Goal: Transaction & Acquisition: Book appointment/travel/reservation

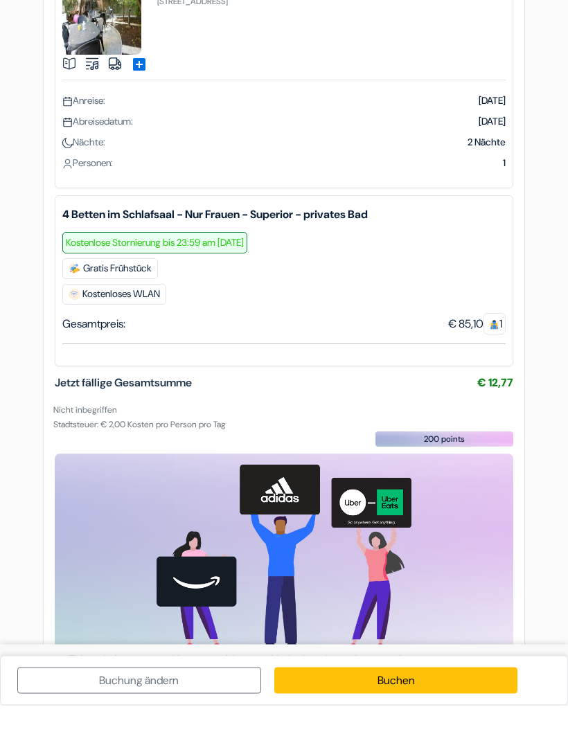
scroll to position [48, 0]
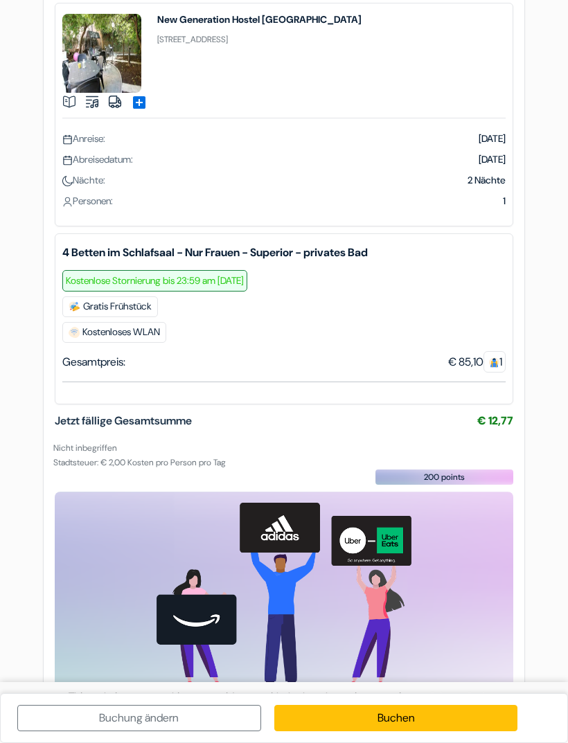
click at [462, 731] on link "Buchen" at bounding box center [396, 718] width 244 height 26
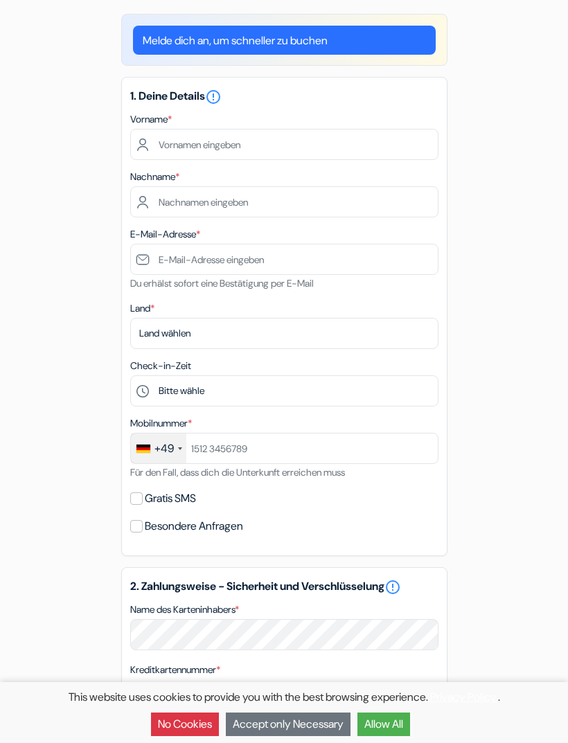
scroll to position [10, 0]
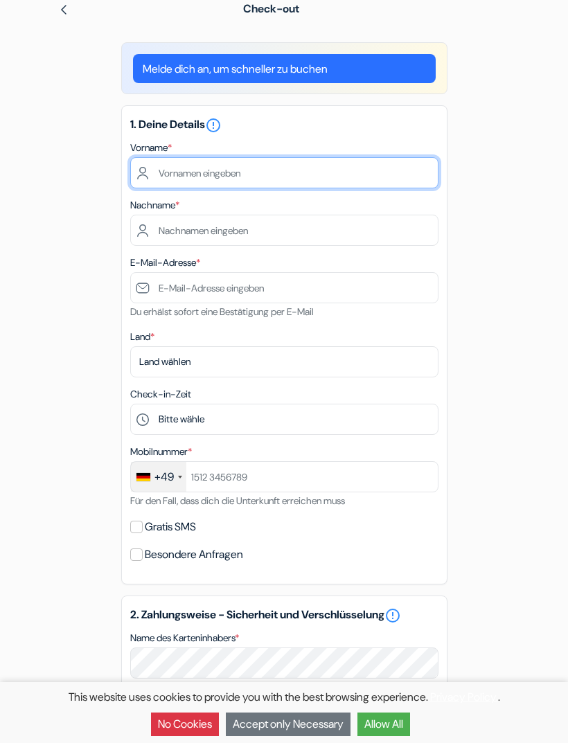
click at [353, 172] on input "text" at bounding box center [284, 172] width 308 height 31
type input "[PERSON_NAME]"
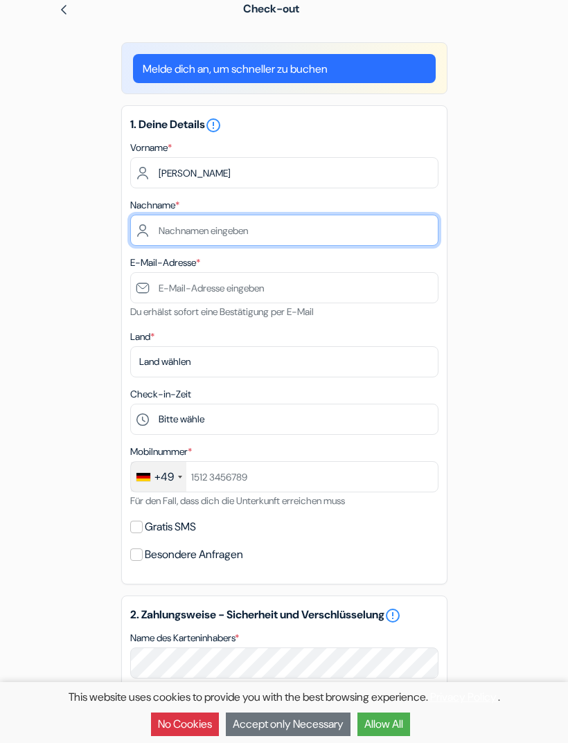
type input "Spann"
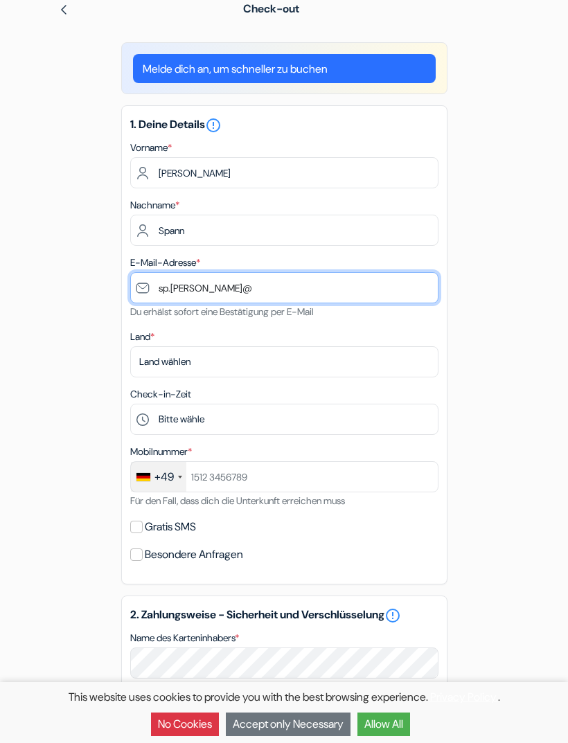
click at [377, 276] on input "sp.[PERSON_NAME]@" at bounding box center [284, 287] width 308 height 31
click at [334, 290] on input "sp.[PERSON_NAME]@" at bounding box center [284, 287] width 308 height 31
click at [341, 288] on input "sp.[PERSON_NAME]@" at bounding box center [284, 287] width 308 height 31
type input "[EMAIL_ADDRESS][PERSON_NAME][DOMAIN_NAME]"
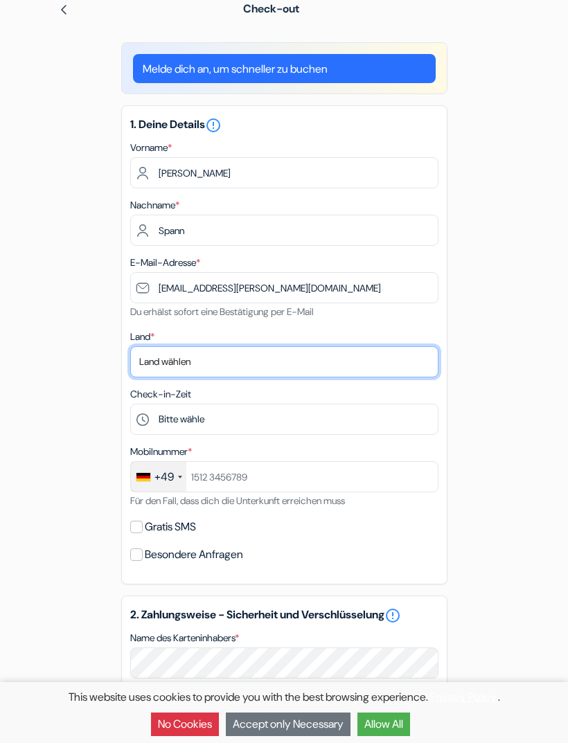
click at [401, 357] on select "Land wählen Abchasien [GEOGRAPHIC_DATA] [GEOGRAPHIC_DATA] [GEOGRAPHIC_DATA] [GE…" at bounding box center [284, 361] width 308 height 31
select select "5"
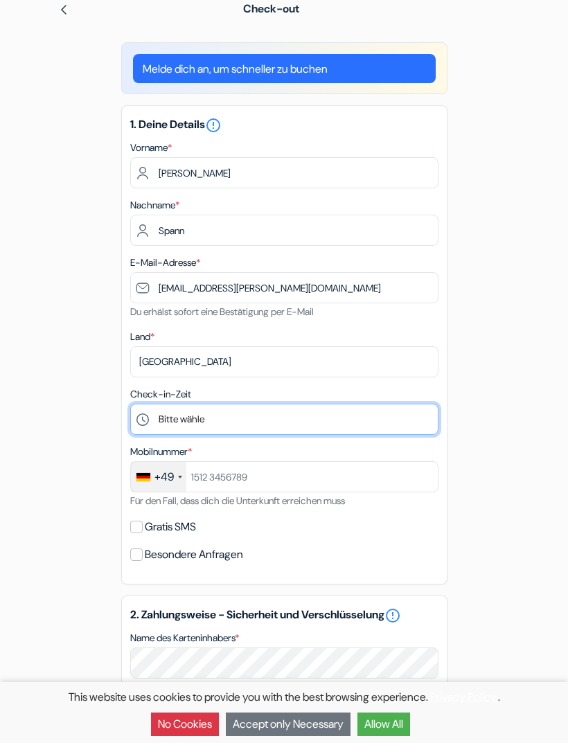
click at [374, 427] on select "Bitte wähle 1:00 2:00 3:00 4:00 5:00 6:00 7:00 8:00 9:00 10:00 11:00 12:00 13:0…" at bounding box center [284, 419] width 308 height 31
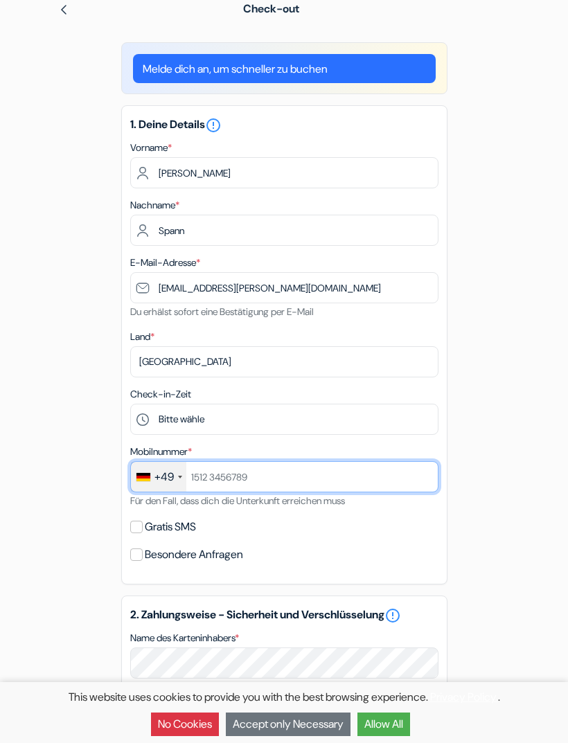
click at [348, 481] on input "text" at bounding box center [284, 476] width 308 height 31
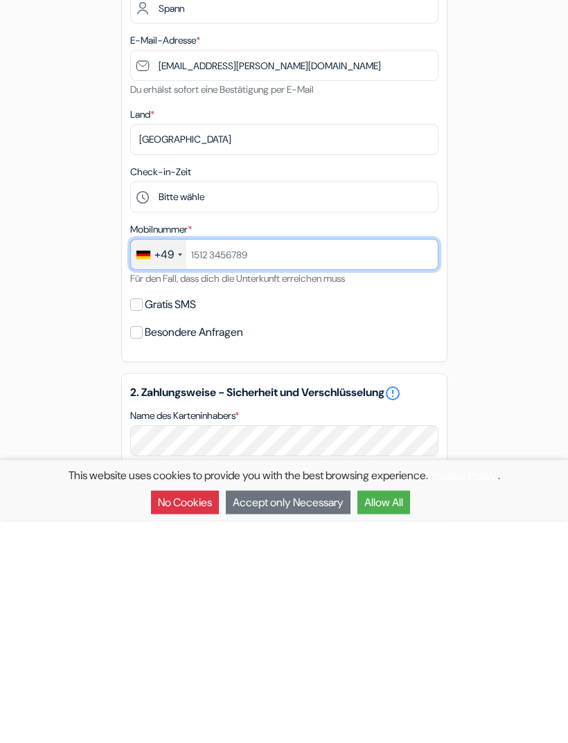
type input "015758350377"
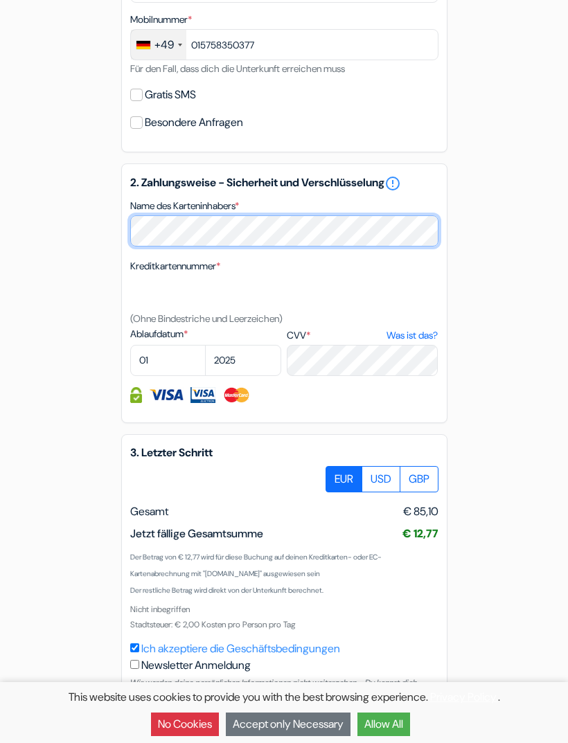
scroll to position [442, 0]
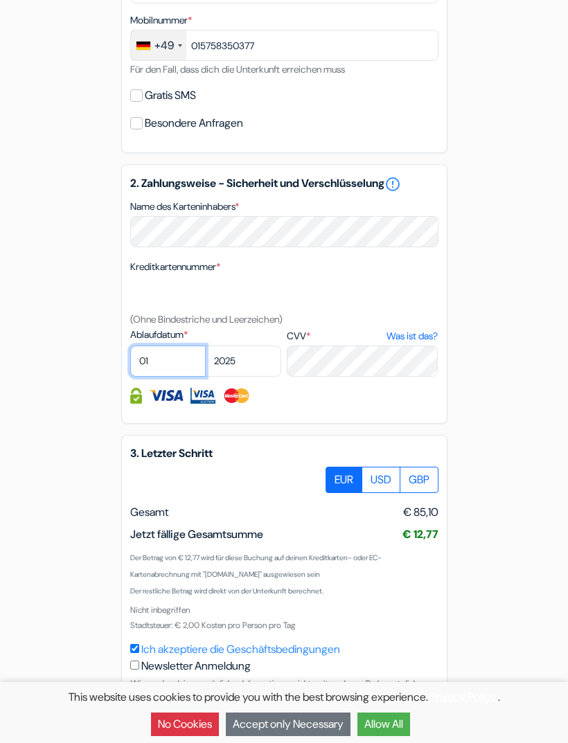
click at [179, 361] on select "01 02 03 04 05 06 07 08 09 10 11 12" at bounding box center [168, 360] width 76 height 31
select select "09"
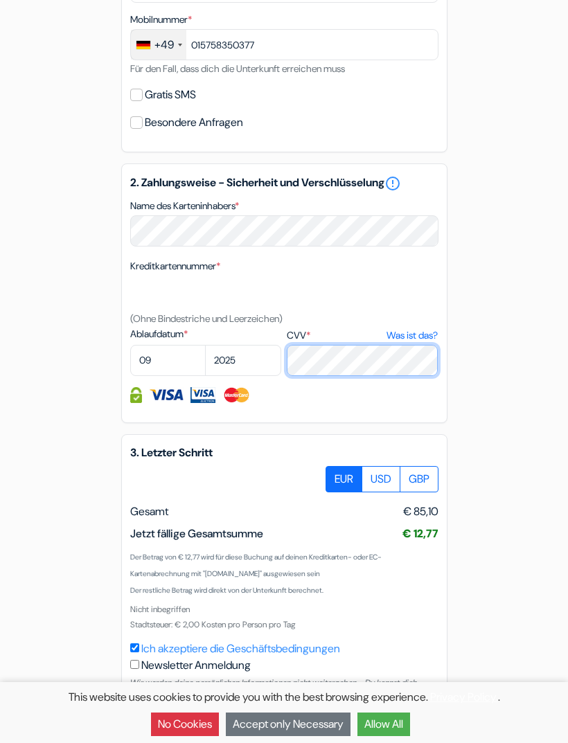
scroll to position [442, 0]
click at [419, 338] on link "Was ist das?" at bounding box center [411, 336] width 51 height 15
click at [402, 339] on link "Was ist das?" at bounding box center [411, 335] width 51 height 15
click at [411, 332] on link "Was ist das?" at bounding box center [411, 335] width 51 height 15
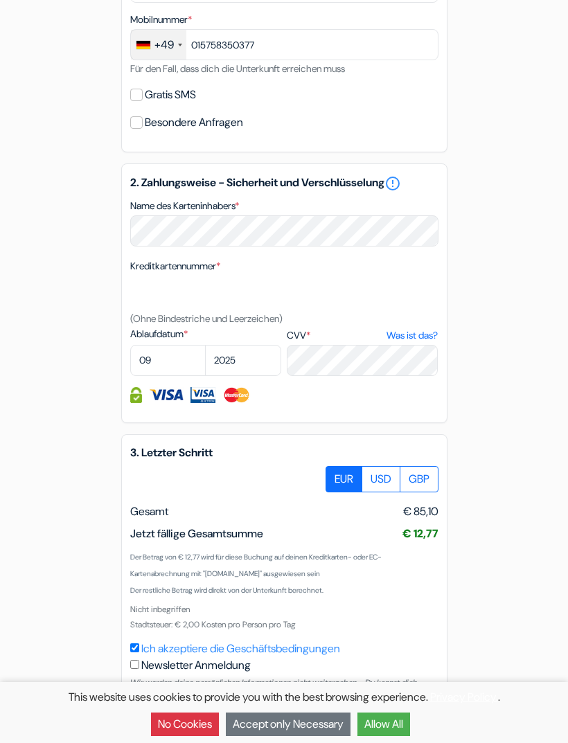
click at [416, 341] on link "Was ist das?" at bounding box center [411, 335] width 51 height 15
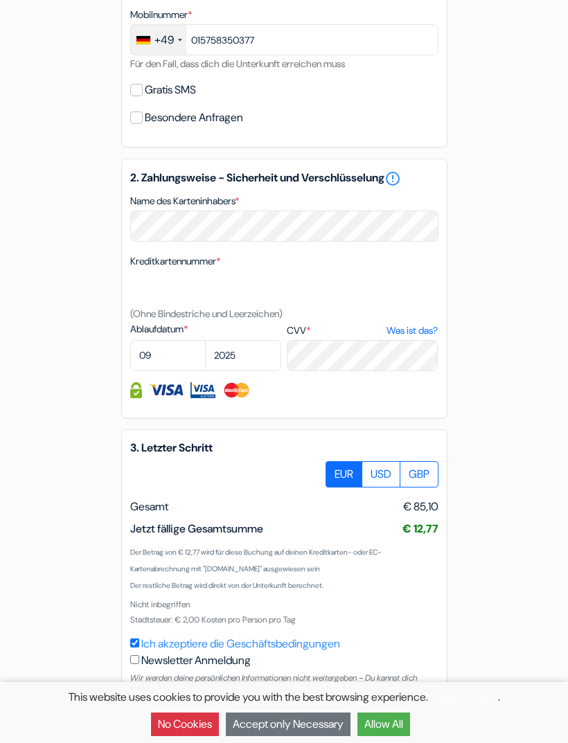
click at [409, 736] on button "Allow All" at bounding box center [383, 724] width 53 height 24
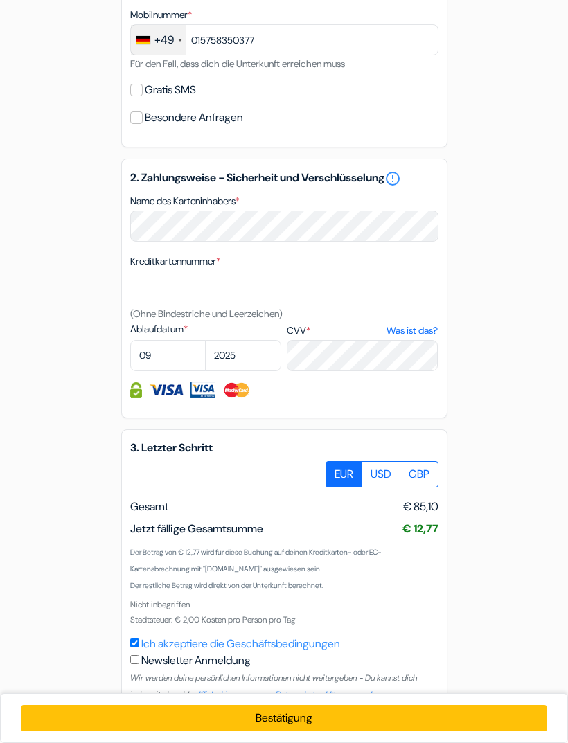
scroll to position [0, 0]
click at [427, 731] on button "Bestätigung Loading..." at bounding box center [284, 718] width 527 height 26
